Goal: Information Seeking & Learning: Learn about a topic

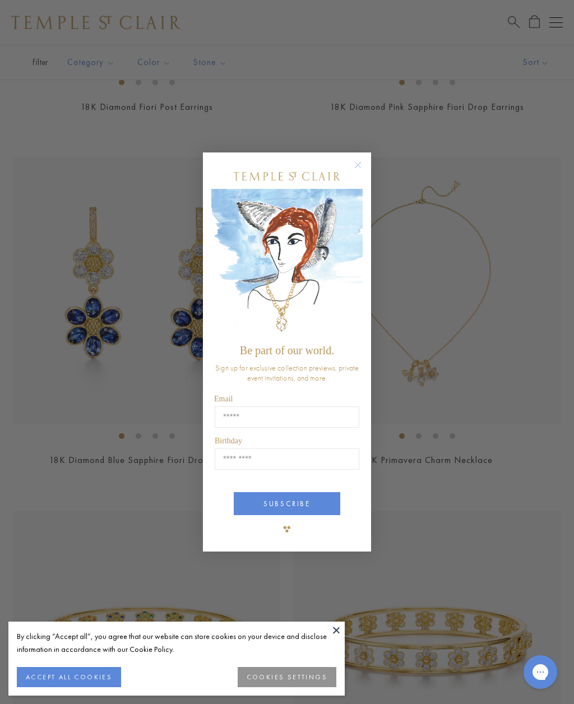
scroll to position [380, 0]
click at [361, 172] on circle "Close dialog" at bounding box center [357, 165] width 13 height 13
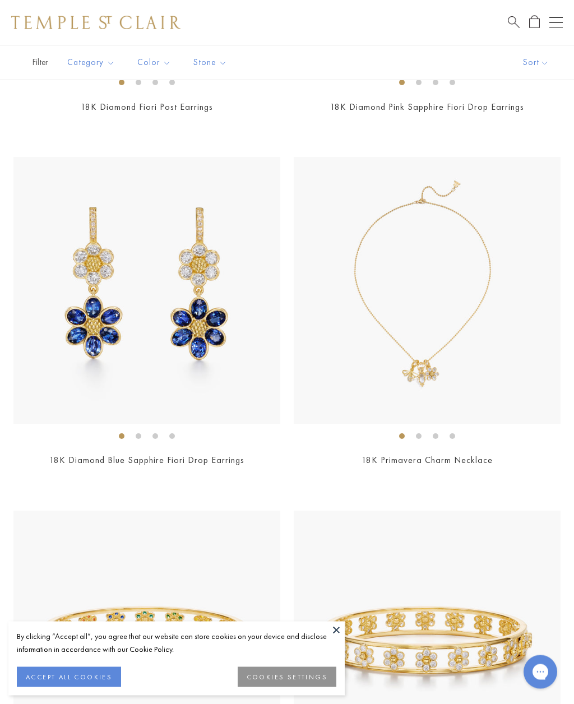
scroll to position [381, 0]
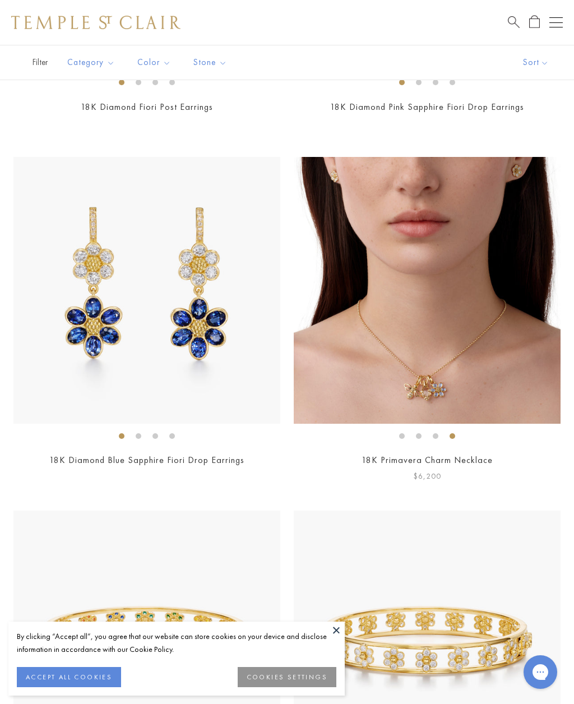
click at [464, 327] on img at bounding box center [427, 290] width 267 height 267
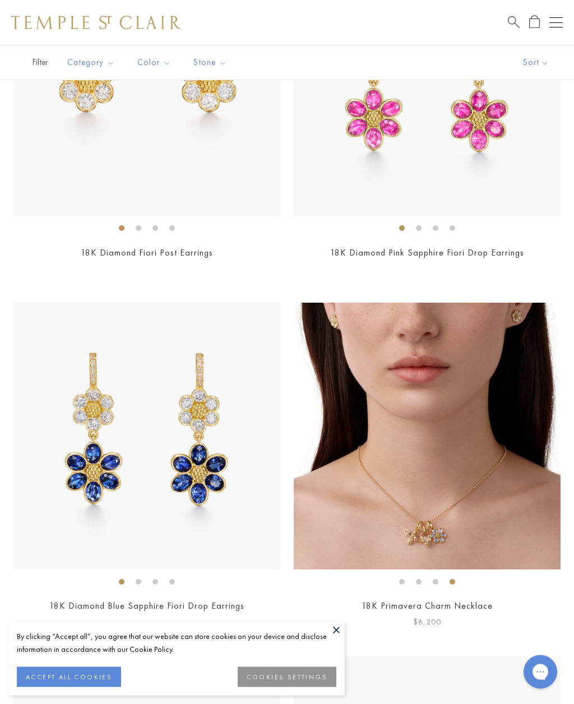
scroll to position [0, 0]
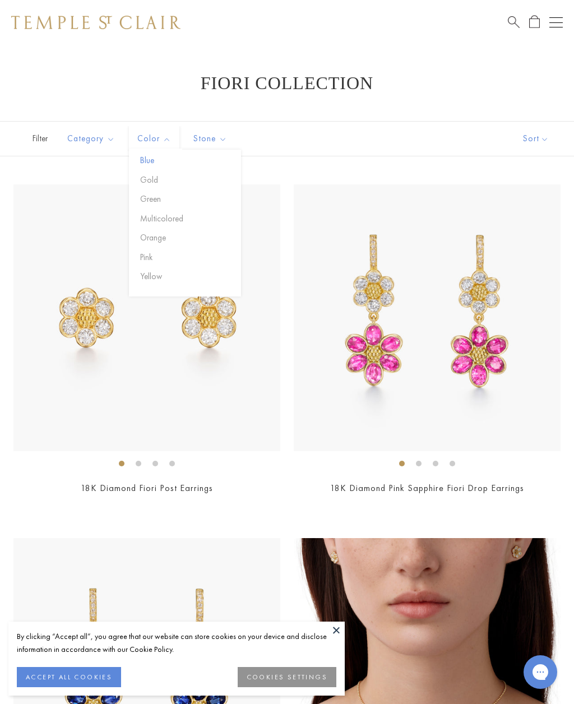
click at [146, 157] on button "Blue" at bounding box center [189, 160] width 104 height 13
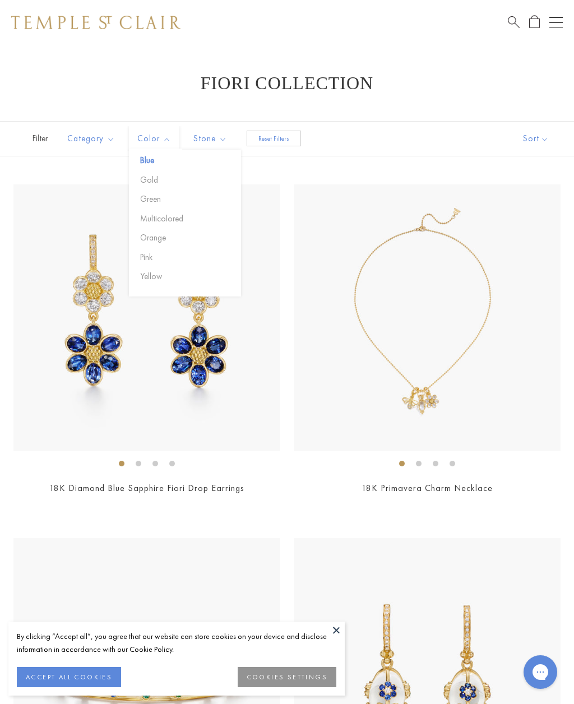
click at [438, 140] on div "Filter (1) Sort Category Bracelets Earrings Necklaces Pendants Color Blue Gold" at bounding box center [287, 138] width 574 height 35
click at [83, 199] on button "Necklaces" at bounding box center [119, 199] width 104 height 13
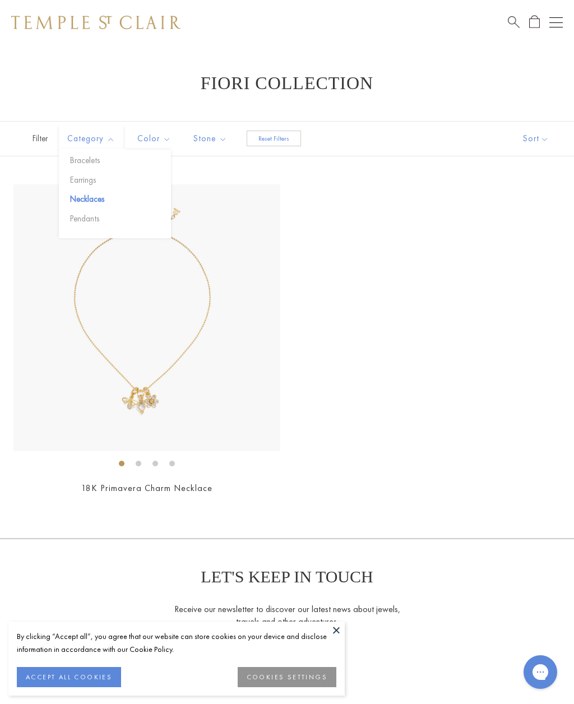
click at [270, 136] on button "Reset Filters" at bounding box center [274, 139] width 54 height 16
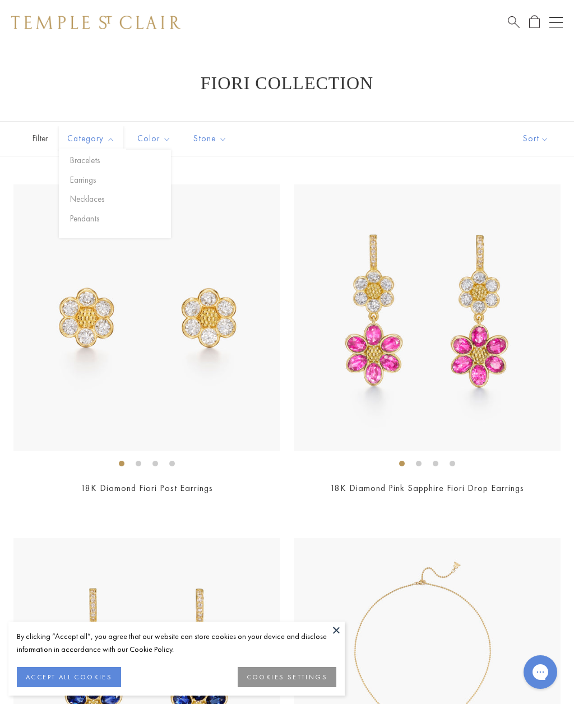
click at [555, 23] on button "Open navigation" at bounding box center [555, 22] width 13 height 13
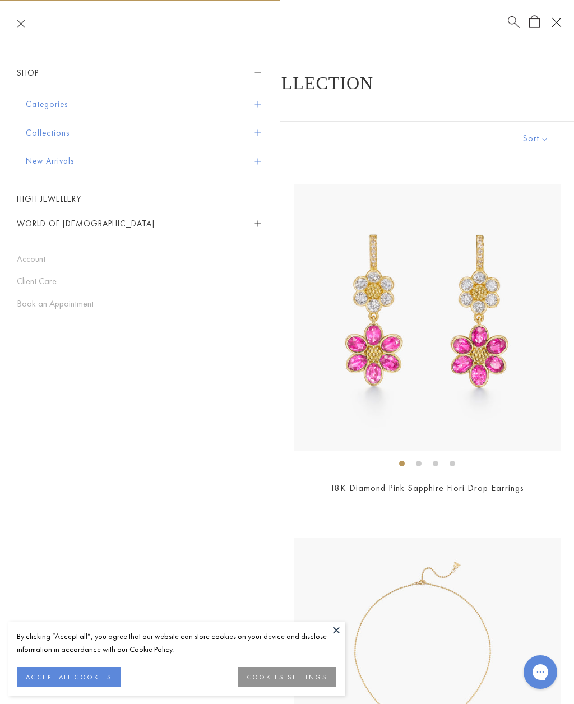
click at [49, 101] on button "Categories" at bounding box center [145, 104] width 238 height 29
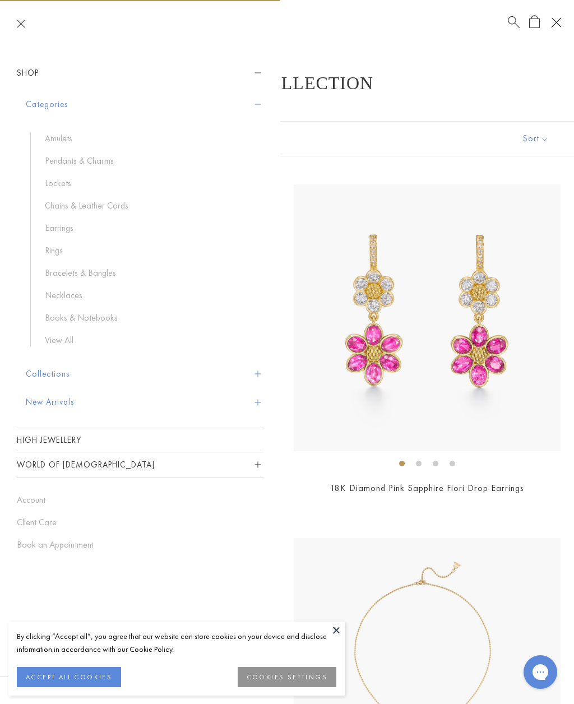
click at [94, 209] on link "Chains & Leather Cords" at bounding box center [148, 205] width 207 height 12
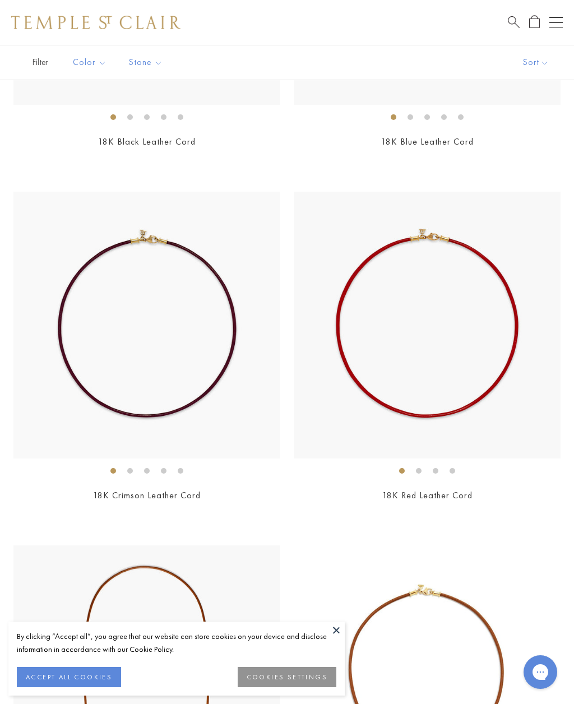
scroll to position [2823, 0]
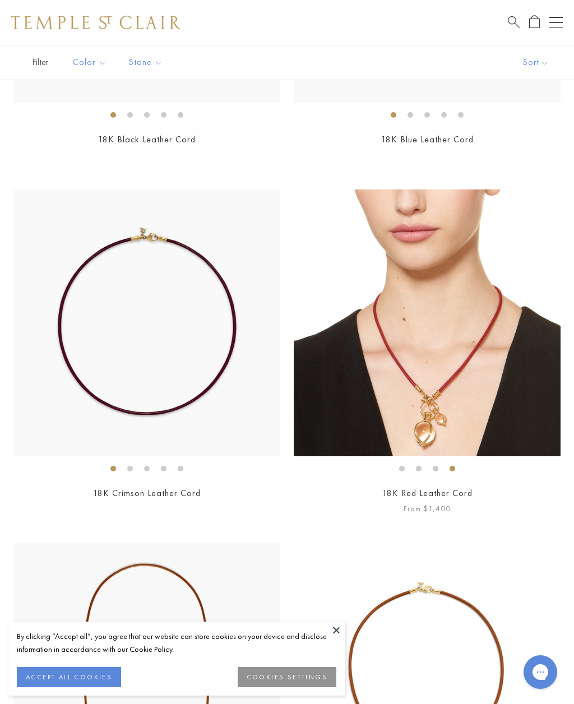
click at [458, 356] on img at bounding box center [427, 322] width 267 height 267
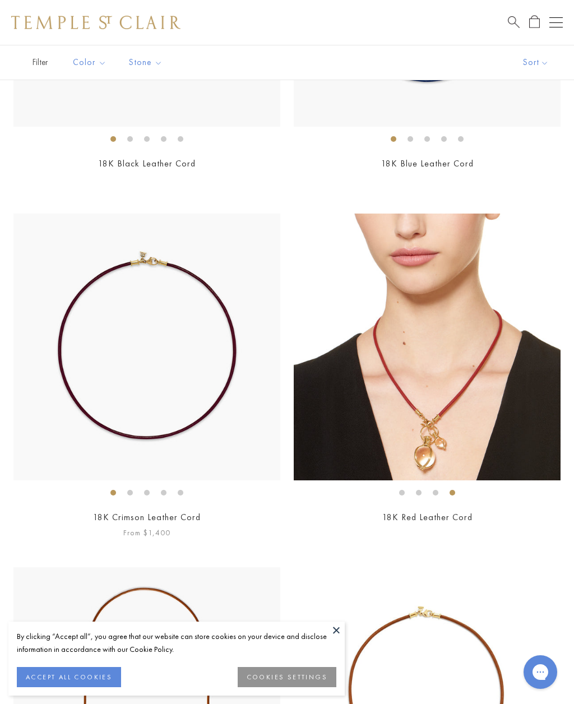
click at [190, 346] on img at bounding box center [146, 346] width 267 height 267
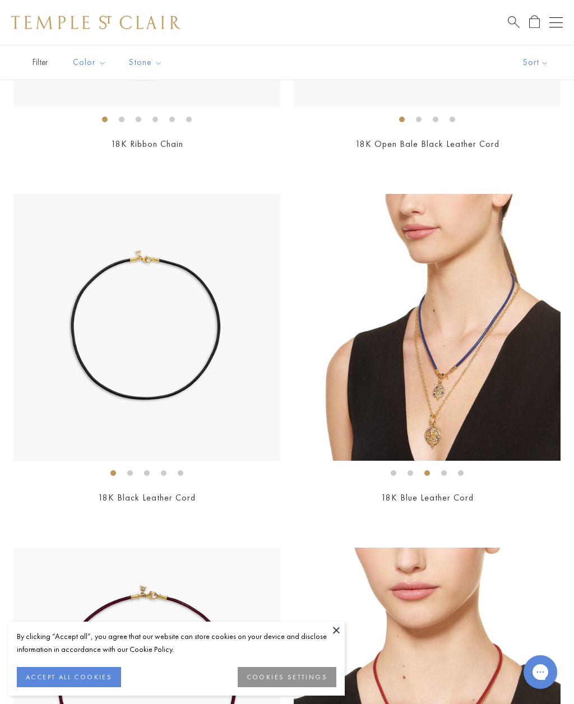
scroll to position [2469, 0]
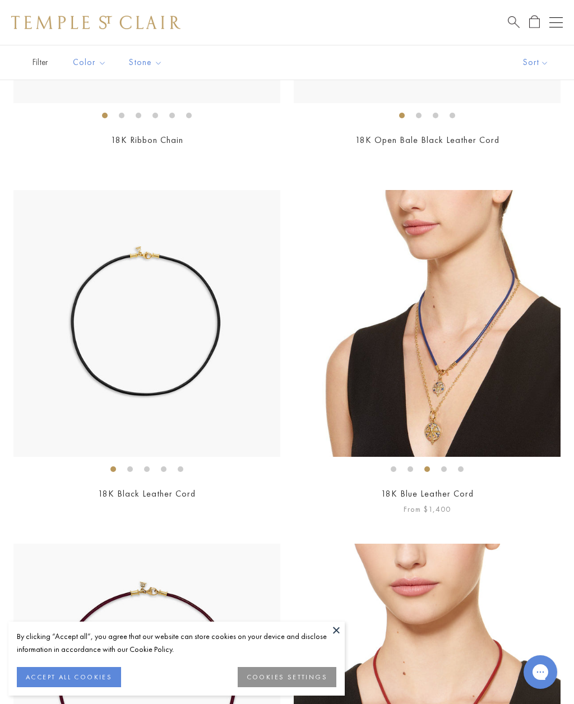
click at [469, 292] on img at bounding box center [427, 323] width 267 height 267
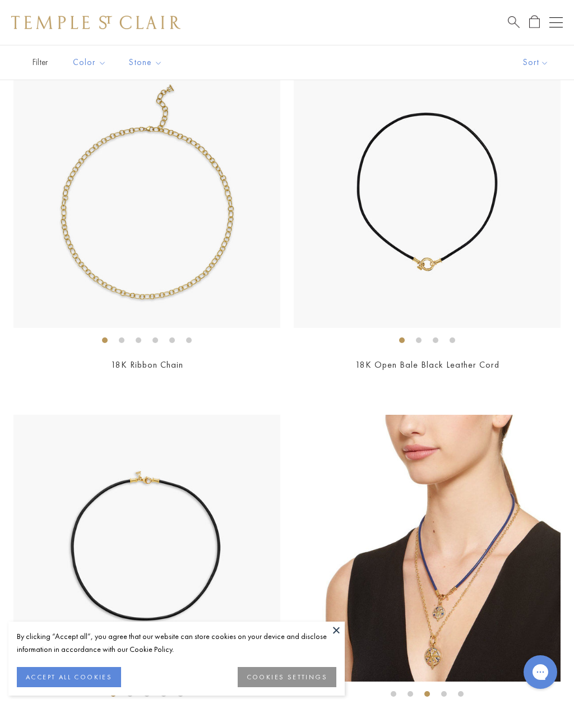
scroll to position [2243, 0]
click at [461, 189] on img at bounding box center [427, 195] width 267 height 267
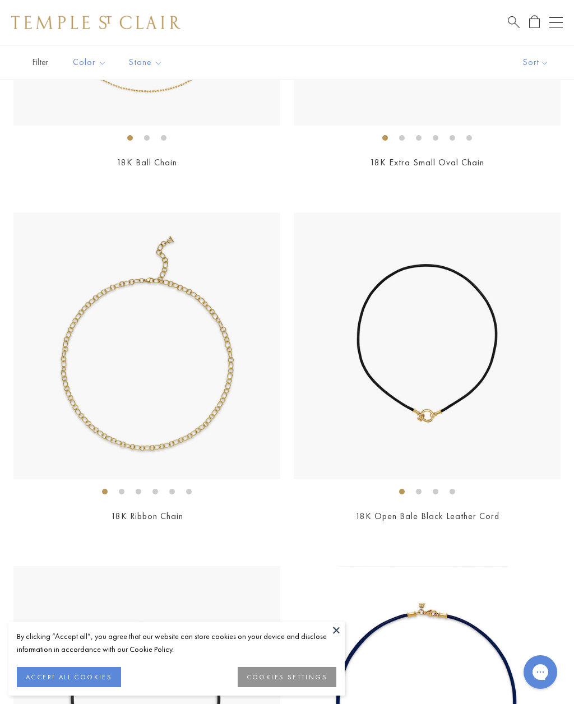
click at [335, 633] on button at bounding box center [336, 629] width 17 height 17
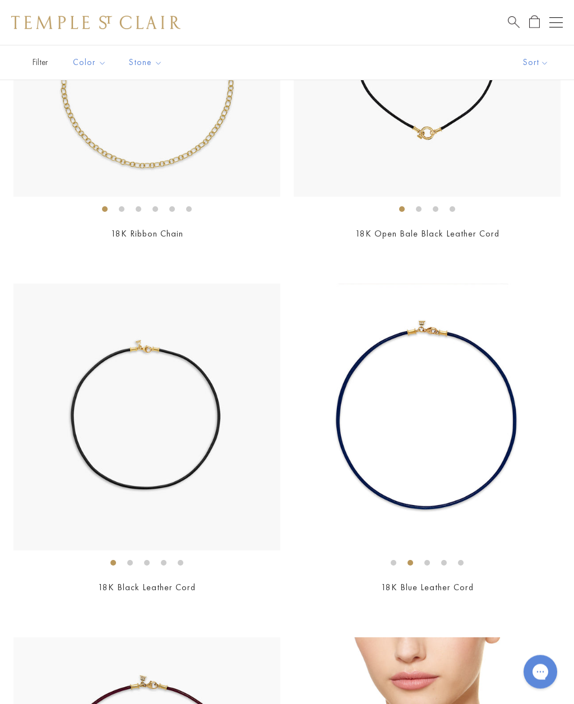
scroll to position [2380, 0]
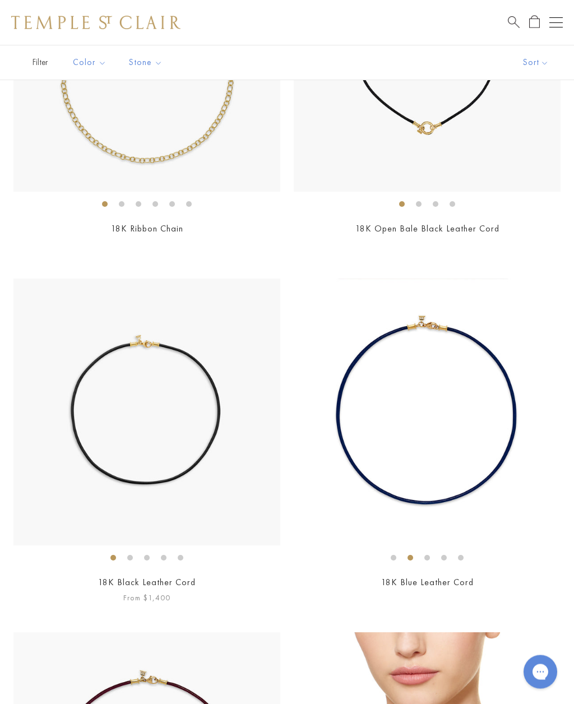
click at [193, 423] on img at bounding box center [146, 412] width 267 height 267
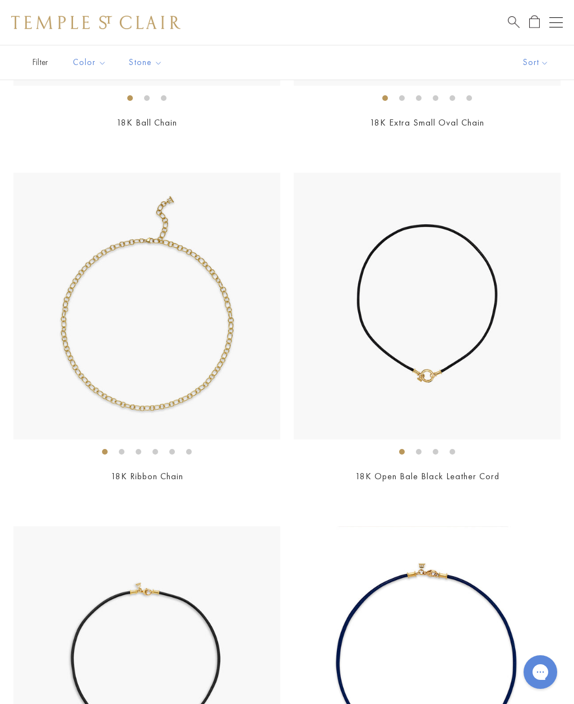
scroll to position [2133, 0]
click at [453, 301] on img at bounding box center [427, 305] width 267 height 267
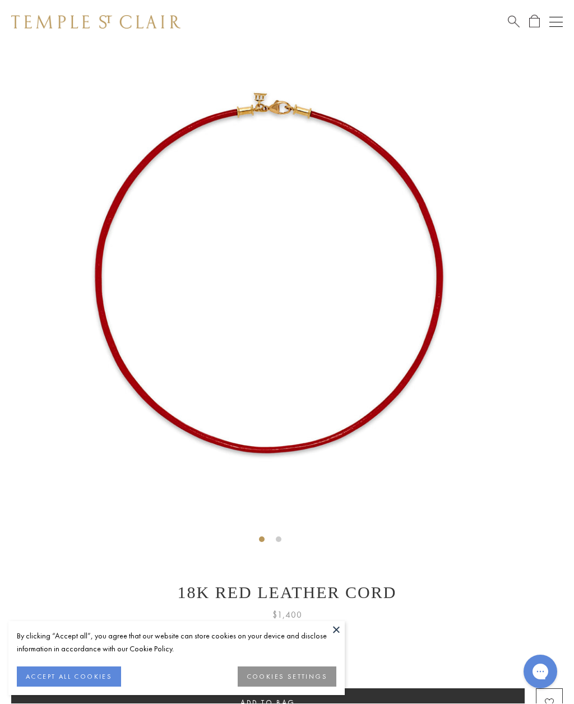
scroll to position [45, 0]
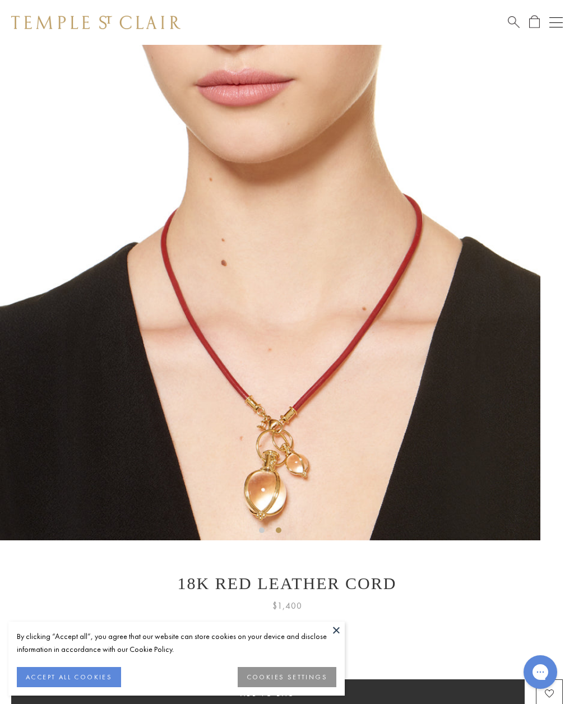
click at [362, 263] on img at bounding box center [270, 270] width 540 height 540
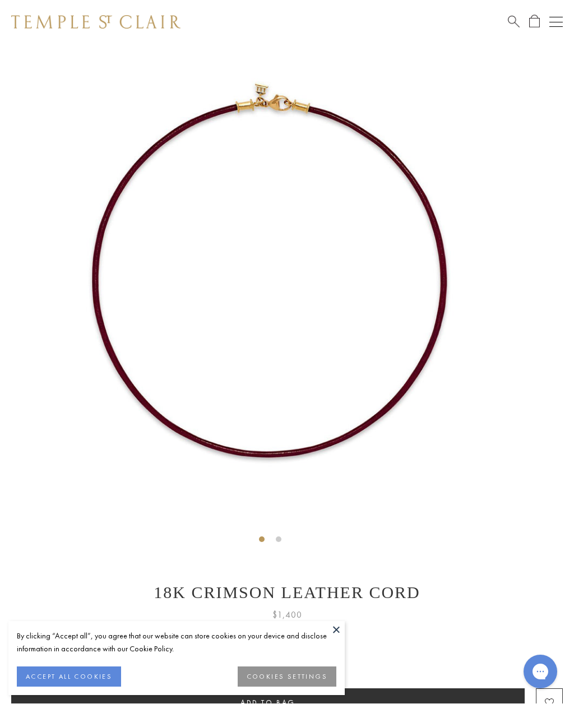
scroll to position [45, 0]
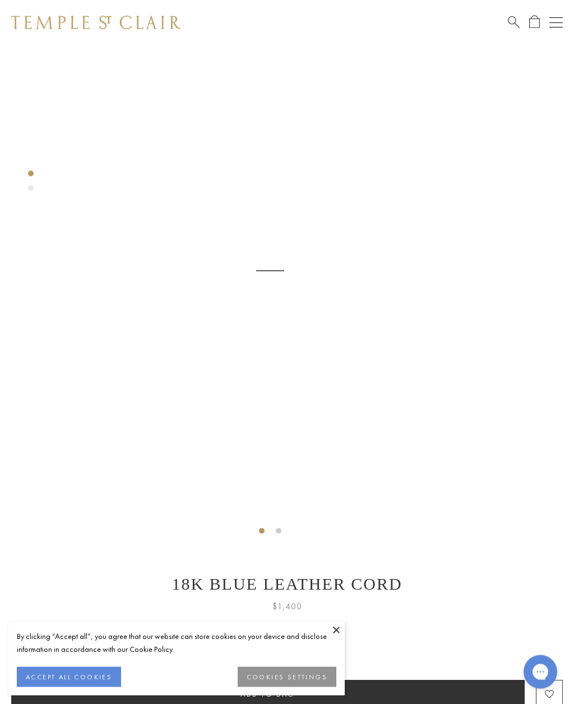
scroll to position [45, 0]
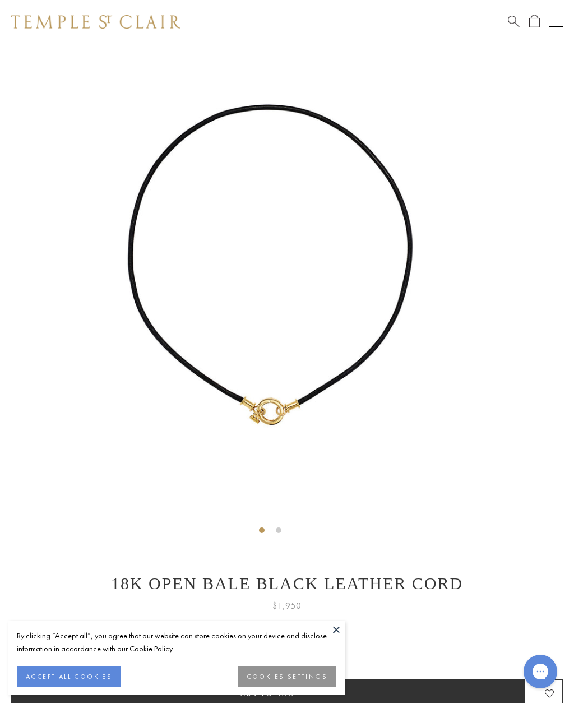
scroll to position [45, 0]
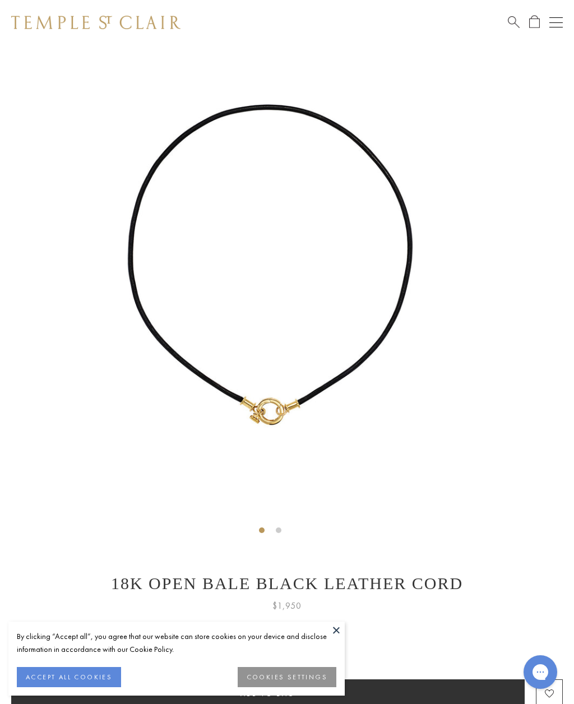
click at [333, 633] on button at bounding box center [336, 629] width 17 height 17
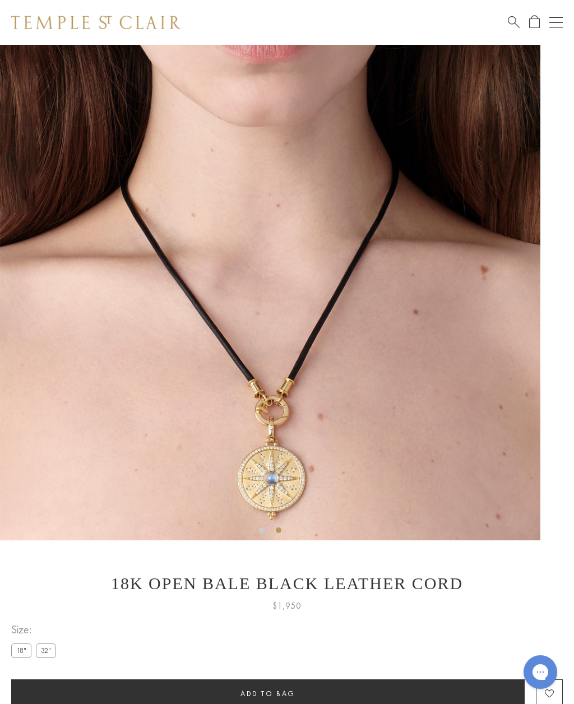
click at [45, 653] on label "32"" at bounding box center [46, 650] width 20 height 14
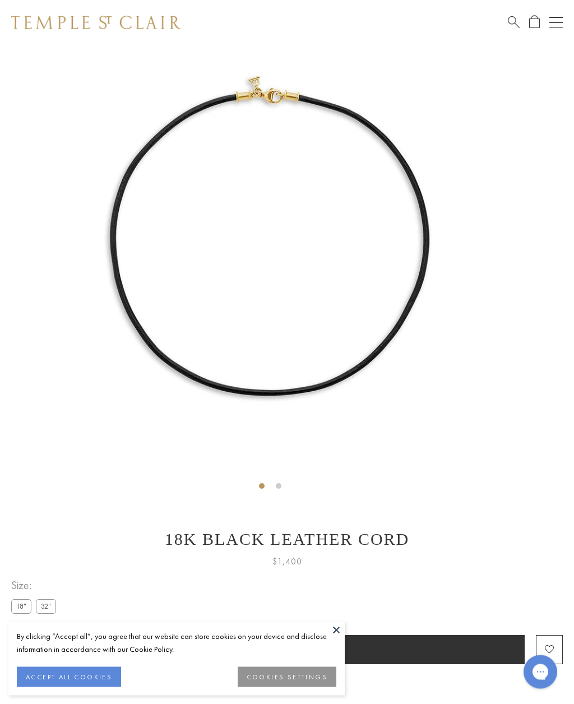
scroll to position [89, 0]
click at [47, 602] on label "32"" at bounding box center [46, 606] width 20 height 14
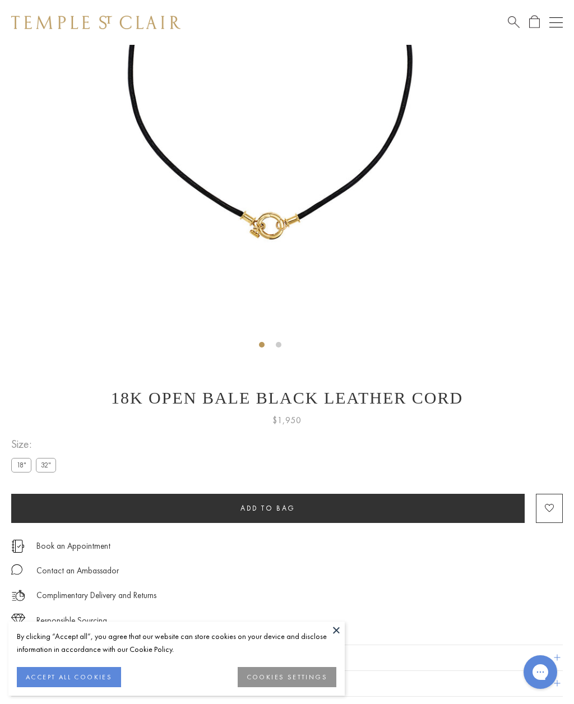
scroll to position [229, 0]
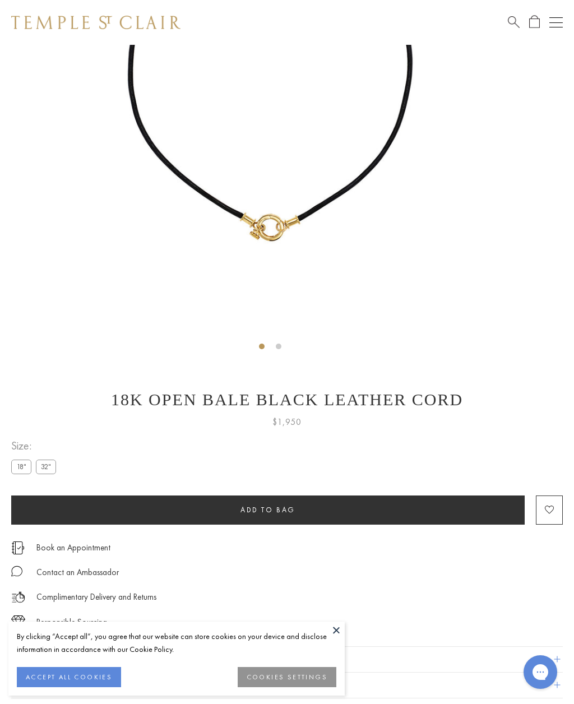
click at [44, 468] on label "32"" at bounding box center [46, 466] width 20 height 14
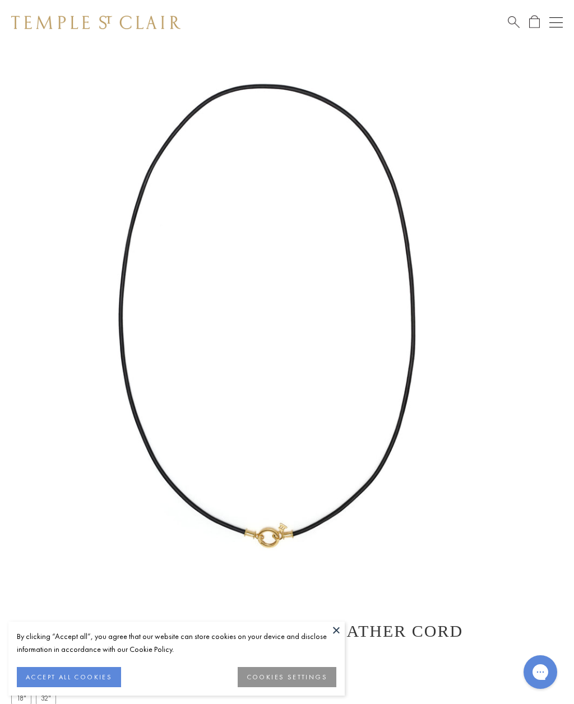
click at [555, 22] on div "Open navigation" at bounding box center [555, 22] width 13 height 1
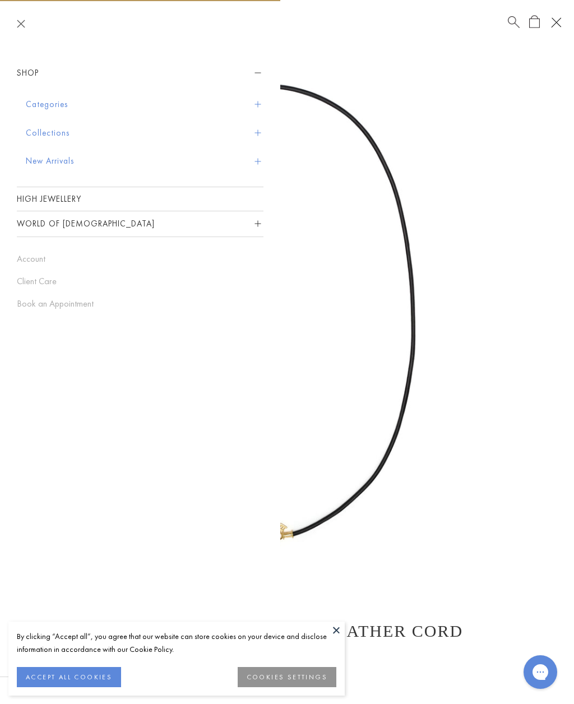
click at [71, 194] on link "High Jewellery" at bounding box center [140, 199] width 247 height 24
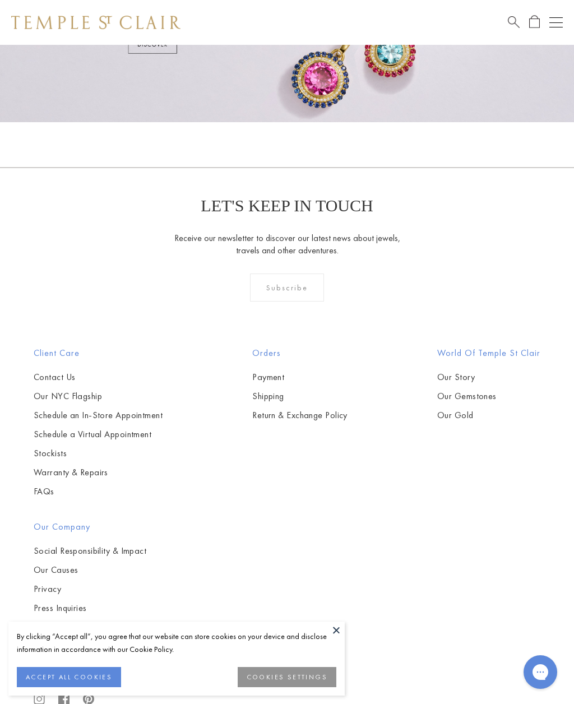
scroll to position [576, 0]
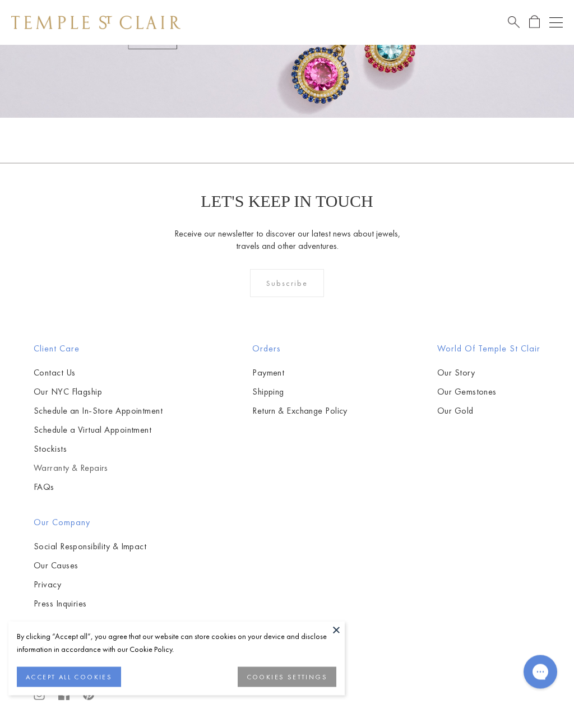
click at [84, 466] on link "Warranty & Repairs" at bounding box center [98, 468] width 129 height 12
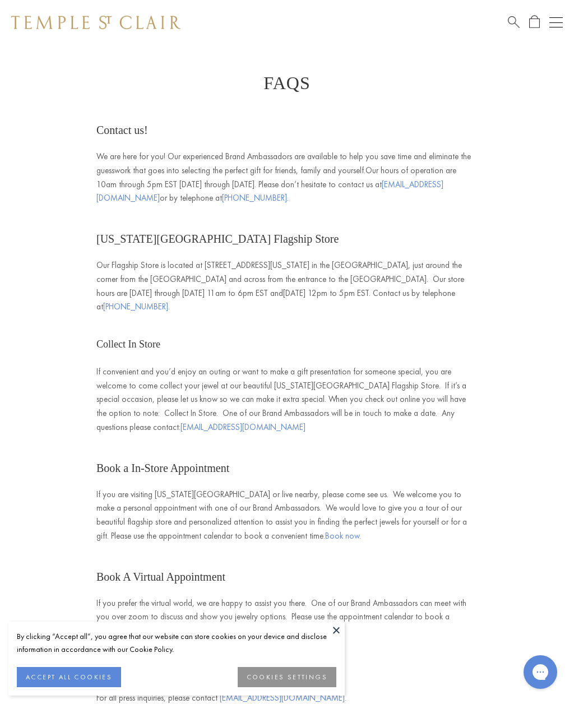
click at [554, 21] on button "Open navigation" at bounding box center [555, 22] width 13 height 13
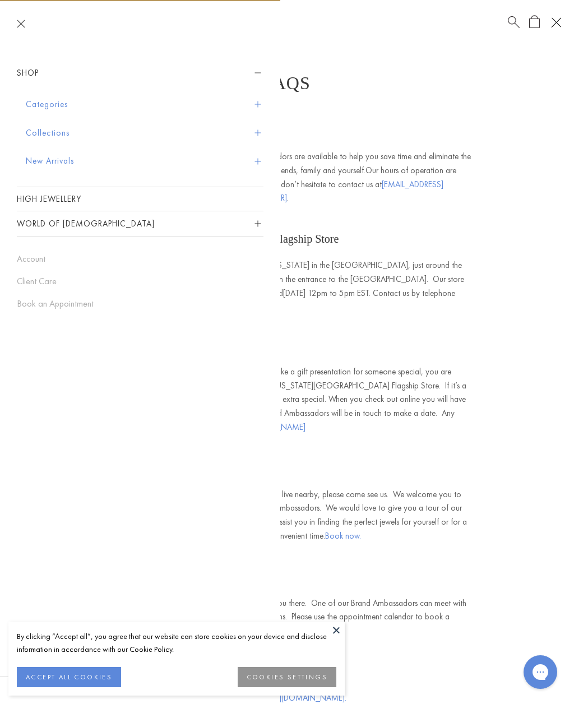
click at [49, 103] on button "Categories" at bounding box center [145, 104] width 238 height 29
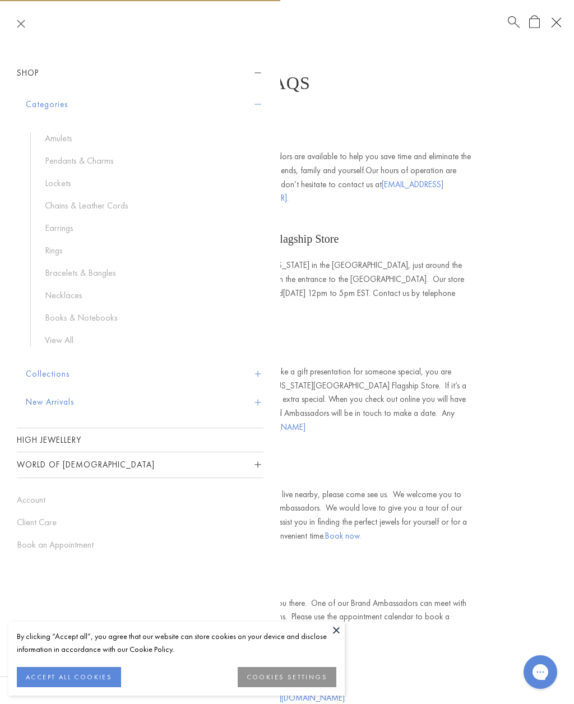
click at [65, 225] on link "Earrings" at bounding box center [148, 228] width 207 height 12
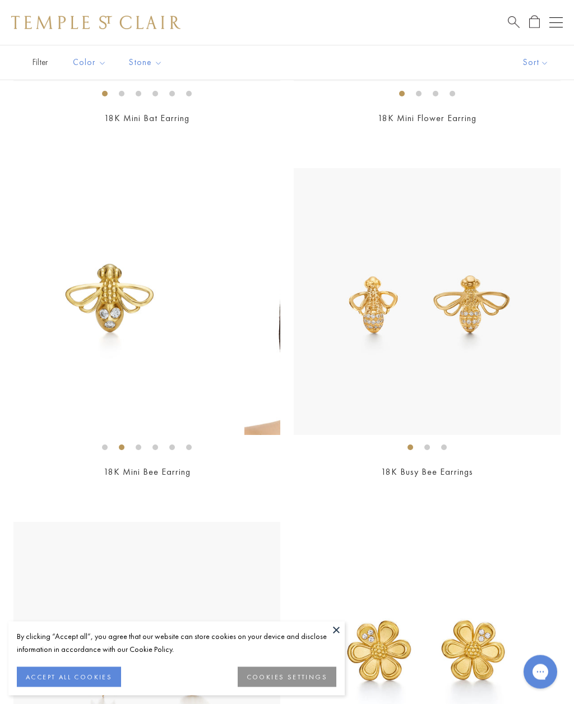
scroll to position [2137, 0]
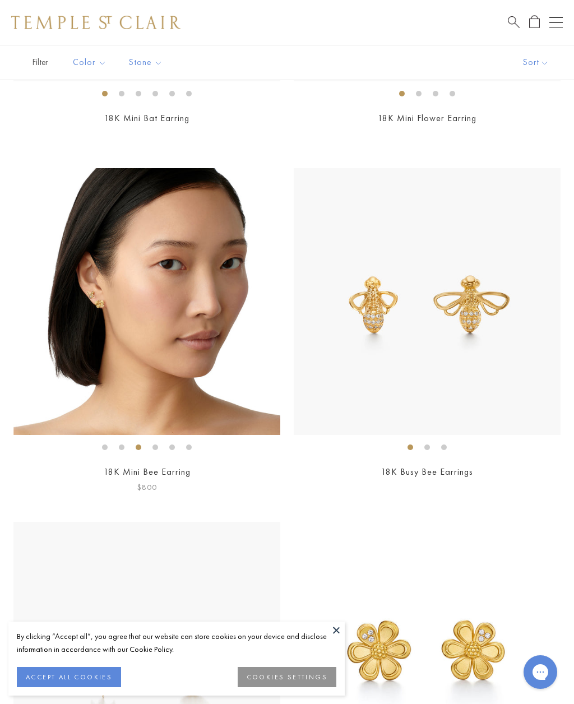
click at [161, 287] on img at bounding box center [146, 301] width 267 height 267
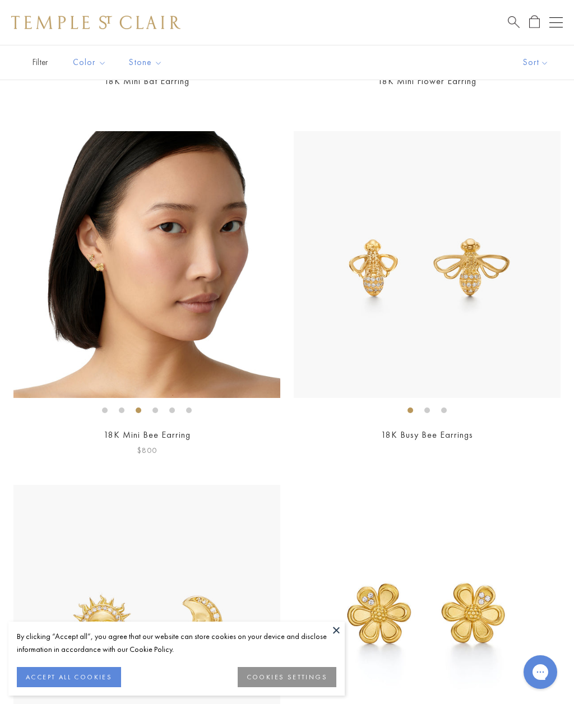
click at [162, 233] on img at bounding box center [146, 264] width 267 height 267
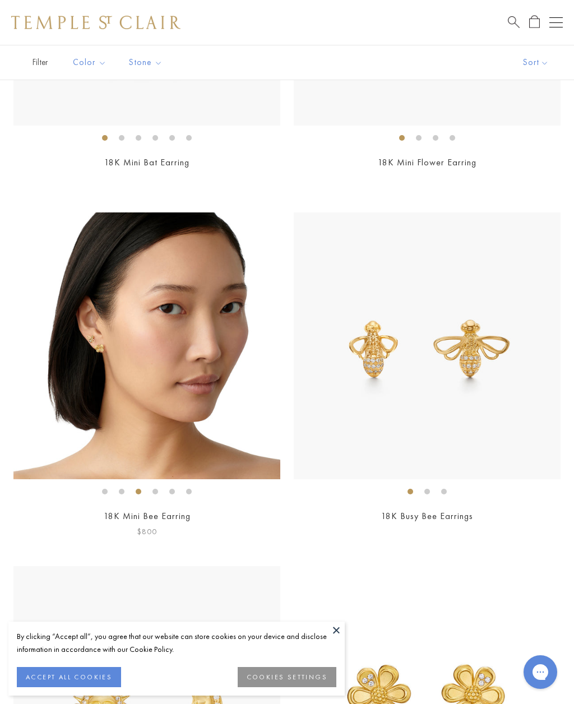
click at [175, 307] on img at bounding box center [146, 345] width 267 height 267
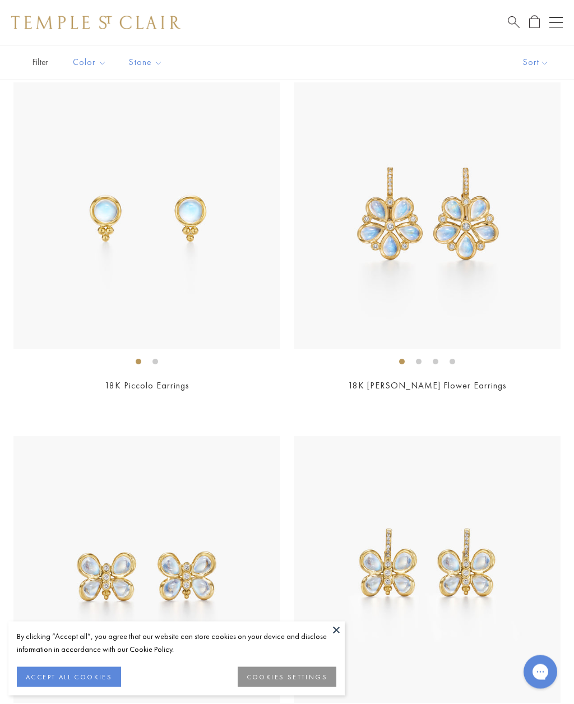
scroll to position [6819, 0]
click at [525, 287] on img at bounding box center [427, 215] width 267 height 267
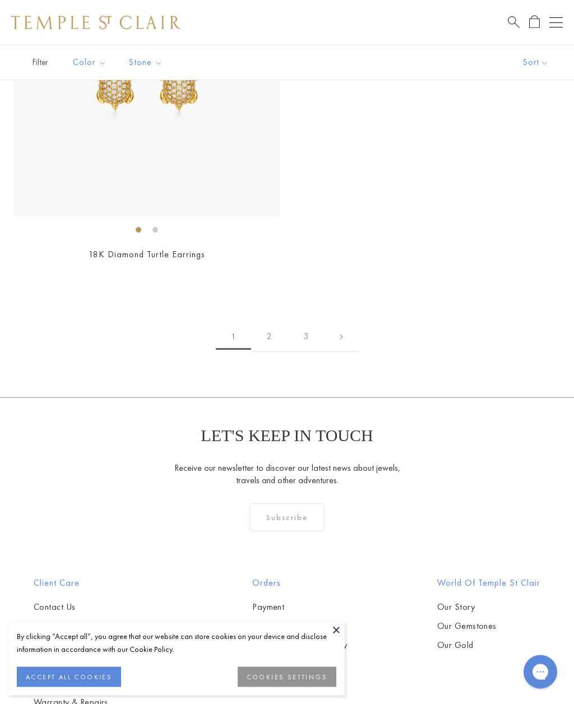
scroll to position [8364, 0]
click at [272, 321] on link "2" at bounding box center [269, 336] width 36 height 31
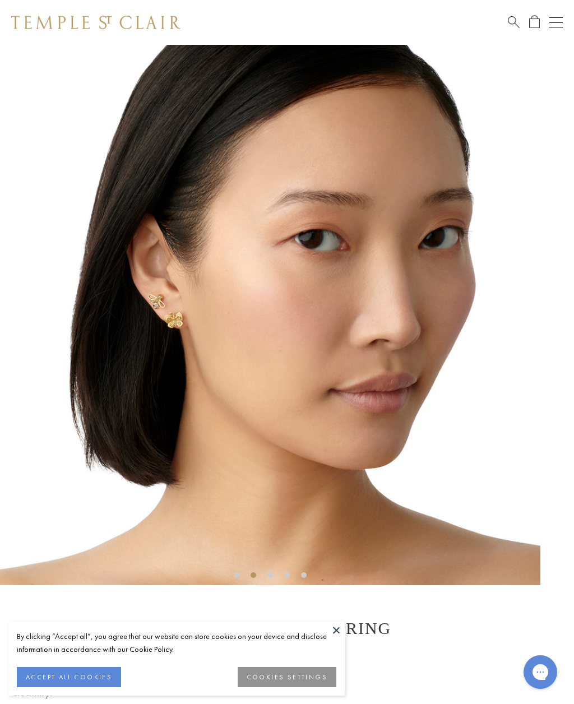
click at [334, 633] on button at bounding box center [336, 629] width 17 height 17
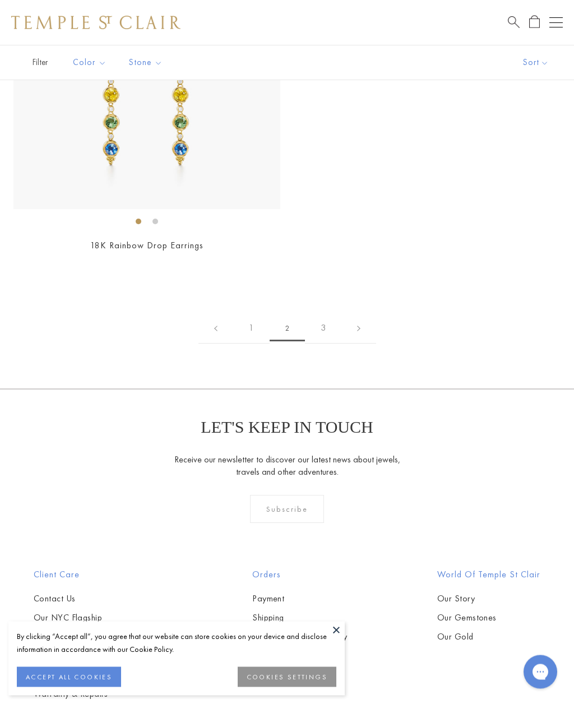
scroll to position [6959, 0]
click at [326, 314] on link "3" at bounding box center [323, 328] width 36 height 31
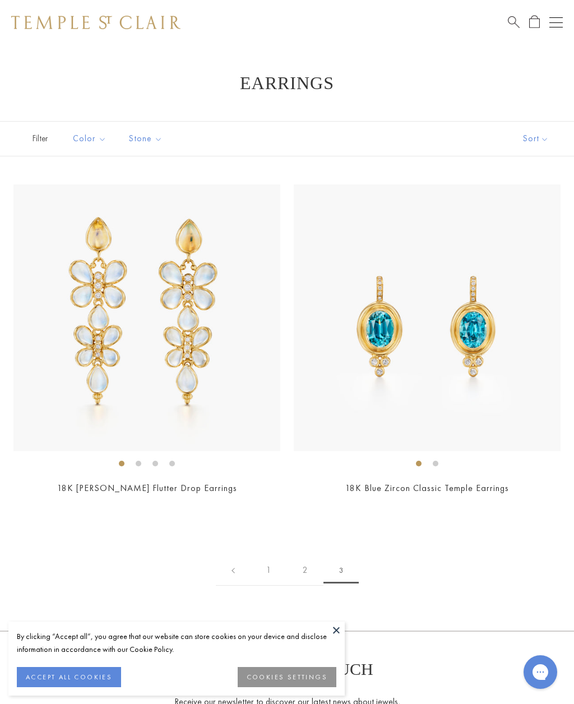
click at [556, 16] on button "Open navigation" at bounding box center [555, 22] width 13 height 13
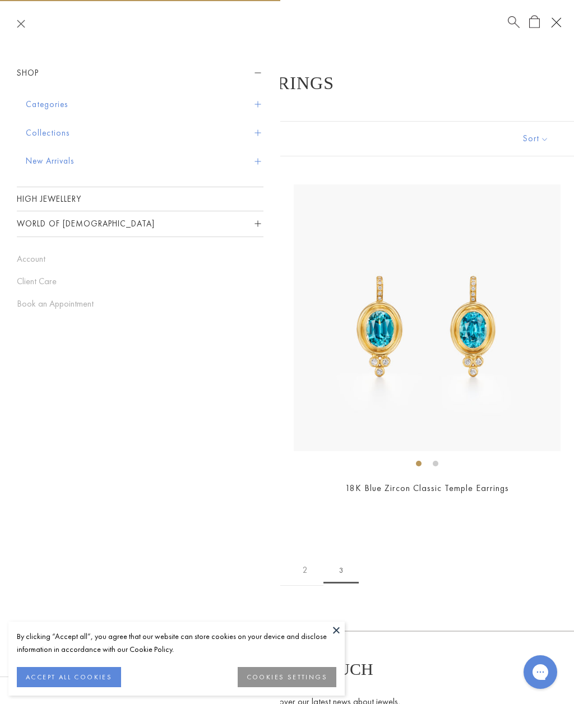
click at [49, 105] on button "Categories" at bounding box center [145, 104] width 238 height 29
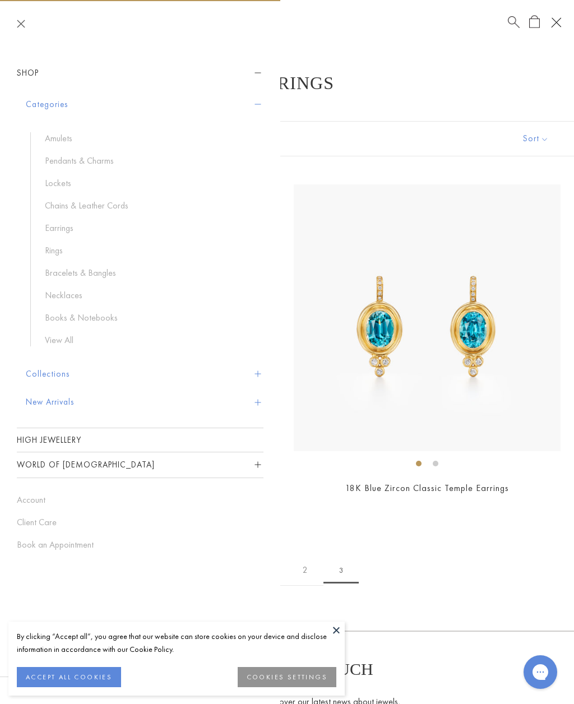
click at [58, 245] on link "Rings" at bounding box center [148, 250] width 207 height 12
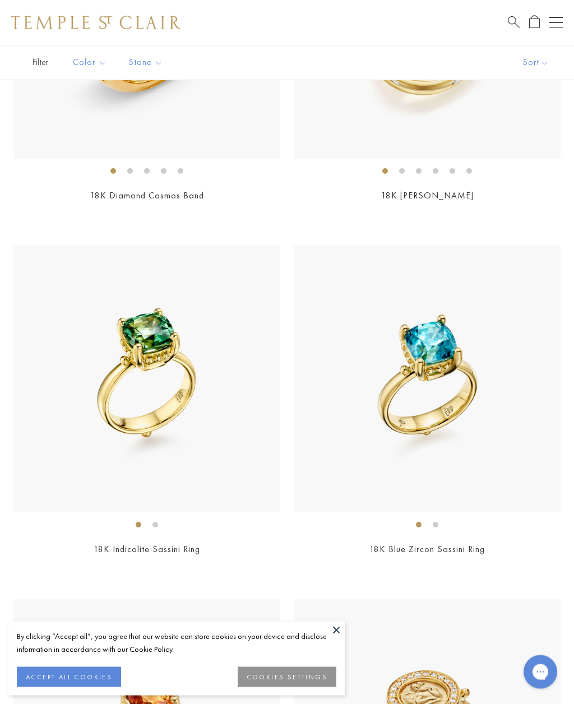
scroll to position [2060, 0]
click at [200, 398] on img at bounding box center [146, 378] width 267 height 267
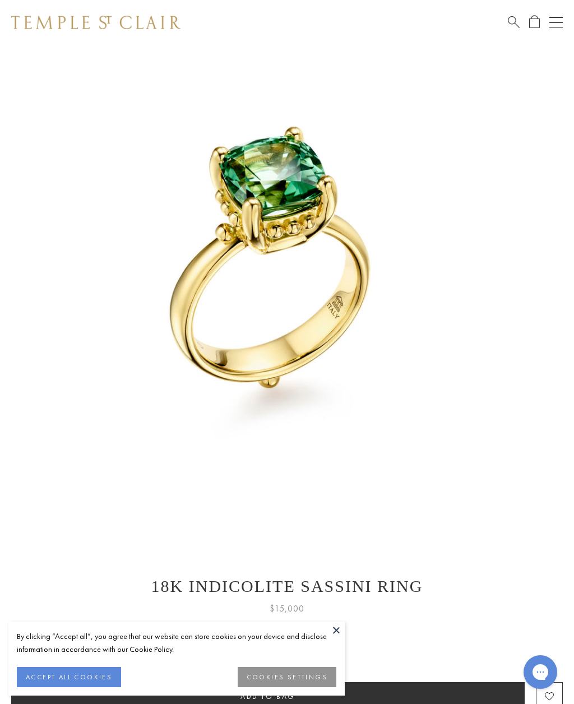
scroll to position [44, 2]
